Goal: Entertainment & Leisure: Consume media (video, audio)

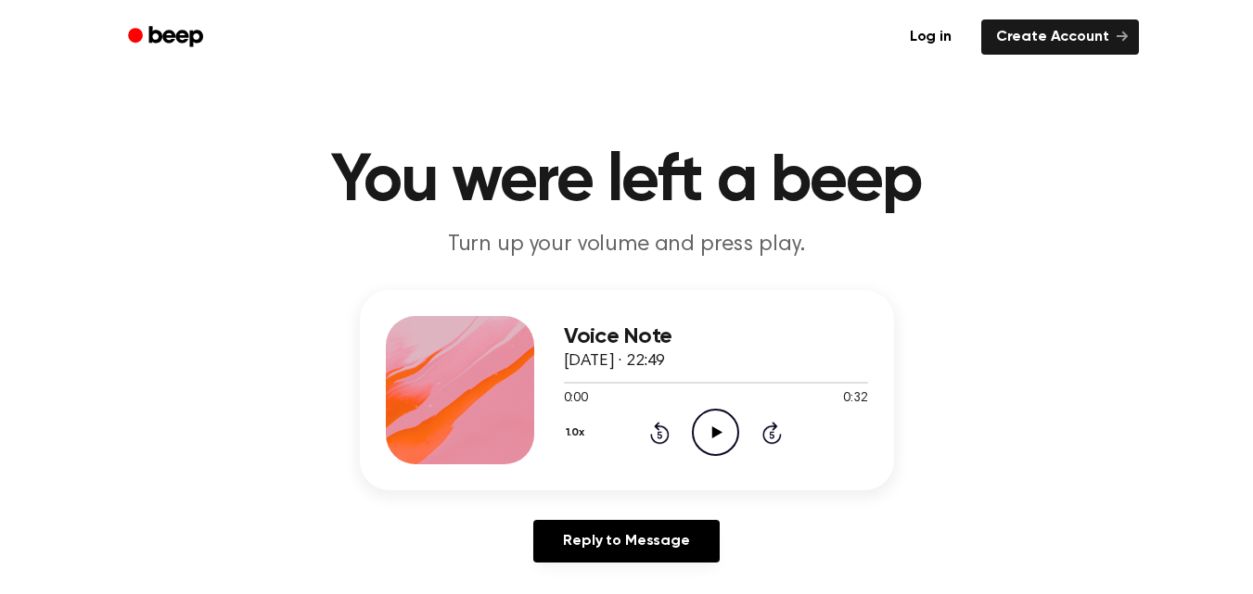
click at [706, 421] on icon "Play Audio" at bounding box center [715, 432] width 47 height 47
click at [717, 427] on icon at bounding box center [715, 433] width 8 height 12
click at [714, 429] on icon at bounding box center [717, 433] width 10 height 12
click at [715, 424] on icon "Play Audio" at bounding box center [715, 432] width 47 height 47
click at [709, 430] on icon "Play Audio" at bounding box center [715, 432] width 47 height 47
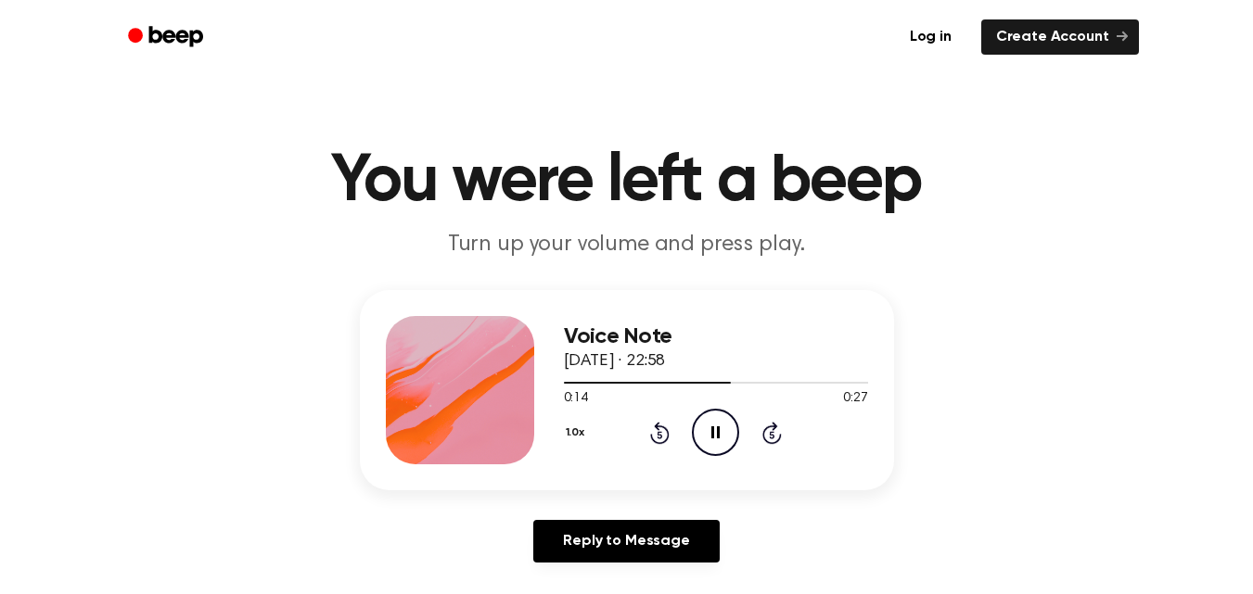
click at [705, 430] on icon "Pause Audio" at bounding box center [715, 432] width 47 height 47
click at [709, 432] on icon "Play Audio" at bounding box center [715, 432] width 47 height 47
click at [712, 427] on icon "Play Audio" at bounding box center [715, 432] width 47 height 47
click at [712, 431] on icon at bounding box center [717, 433] width 10 height 12
